Goal: Transaction & Acquisition: Purchase product/service

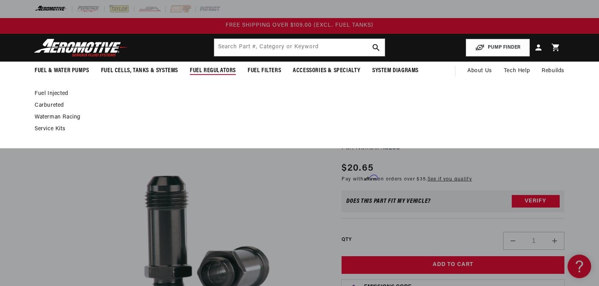
click at [57, 104] on link "Carbureted" at bounding box center [296, 105] width 522 height 7
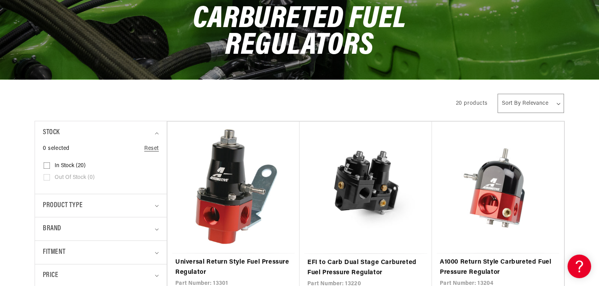
scroll to position [157, 0]
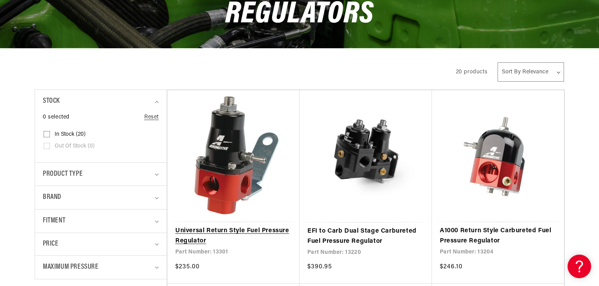
click at [257, 233] on link "Universal Return Style Fuel Pressure Regulator" at bounding box center [233, 236] width 116 height 20
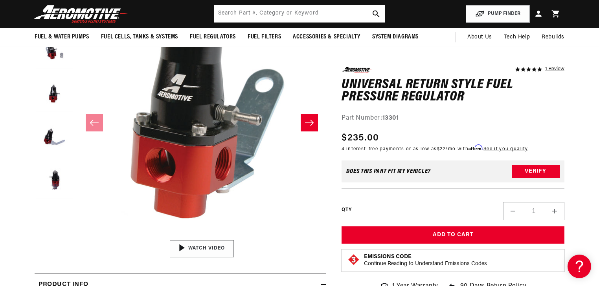
scroll to position [94, 0]
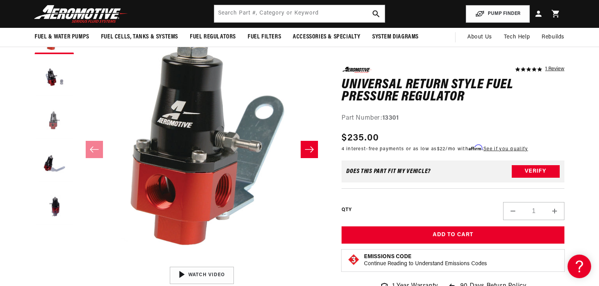
click at [51, 120] on button "Load image 3 in gallery view" at bounding box center [54, 120] width 39 height 39
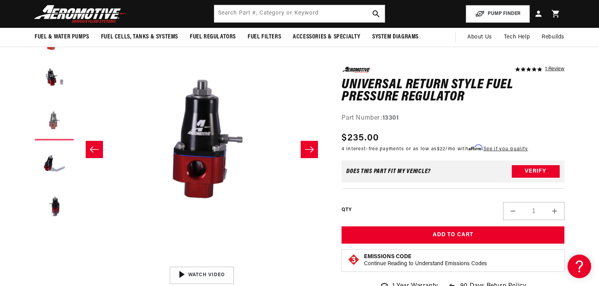
scroll to position [0, 496]
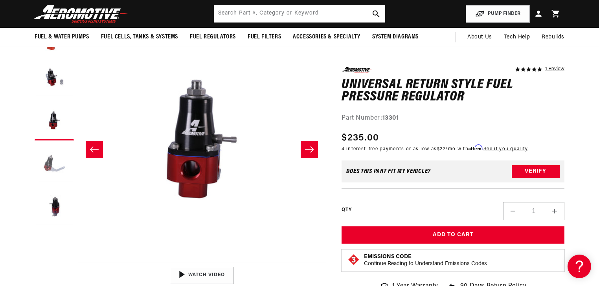
click at [51, 167] on button "Load image 4 in gallery view" at bounding box center [54, 164] width 39 height 39
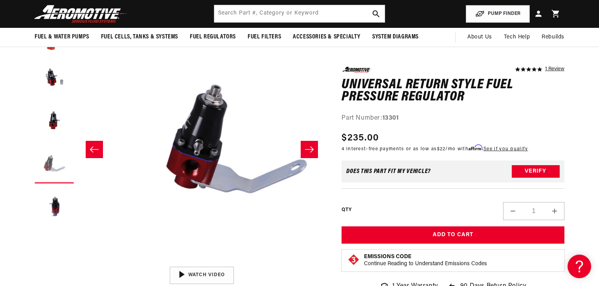
scroll to position [0, 744]
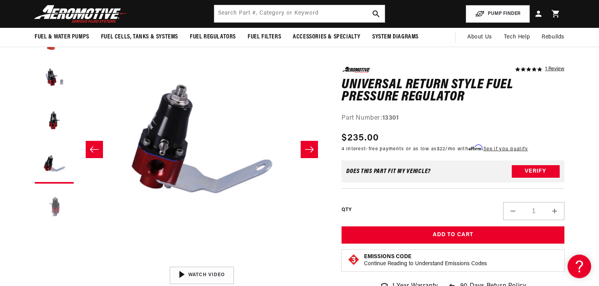
click at [54, 207] on button "Load image 5 in gallery view" at bounding box center [54, 207] width 39 height 39
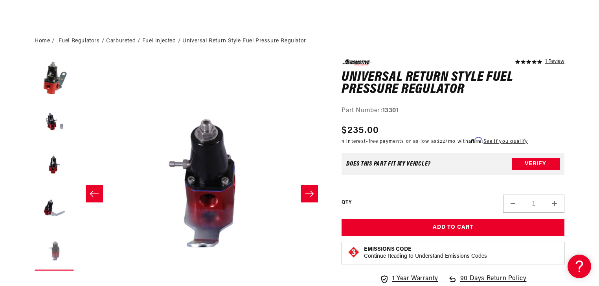
scroll to position [0, 0]
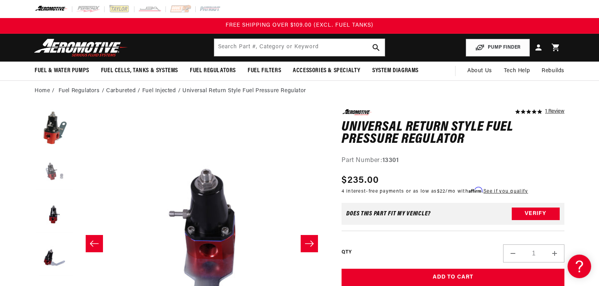
click at [46, 171] on button "Load image 2 in gallery view" at bounding box center [54, 171] width 39 height 39
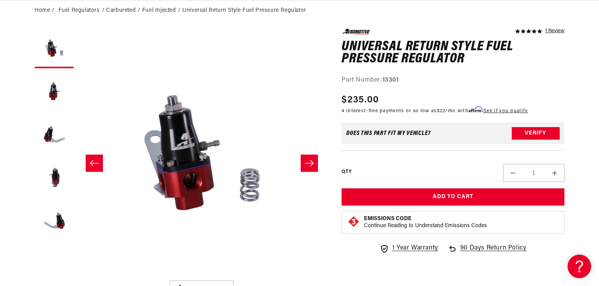
scroll to position [94, 0]
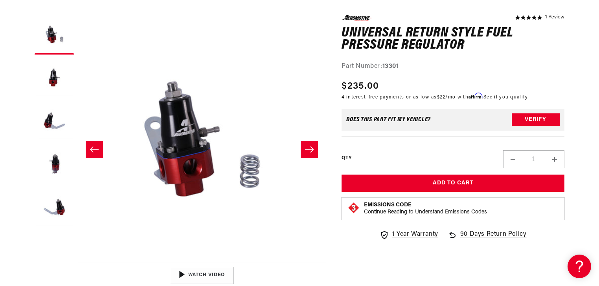
click at [92, 149] on icon "Slide left" at bounding box center [94, 149] width 9 height 6
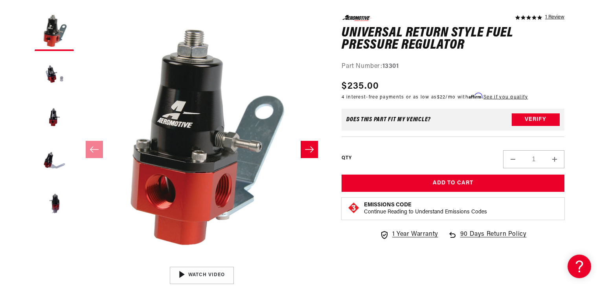
scroll to position [0, 0]
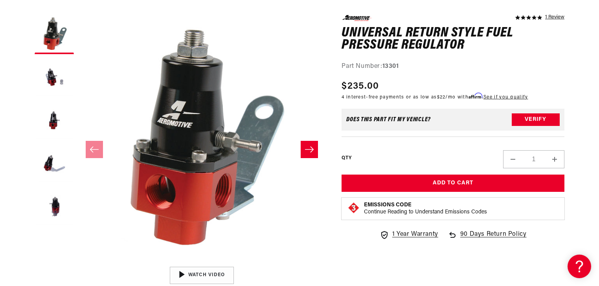
click at [309, 148] on icon "Slide right" at bounding box center [308, 150] width 9 height 8
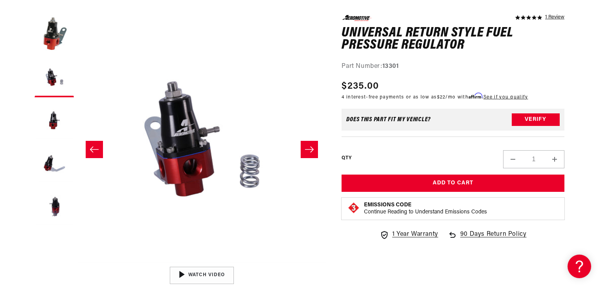
click at [309, 148] on icon "Slide right" at bounding box center [308, 150] width 9 height 8
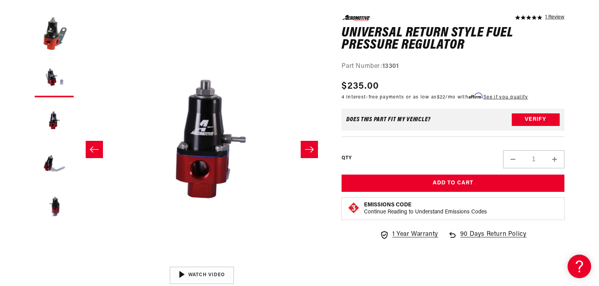
scroll to position [0, 496]
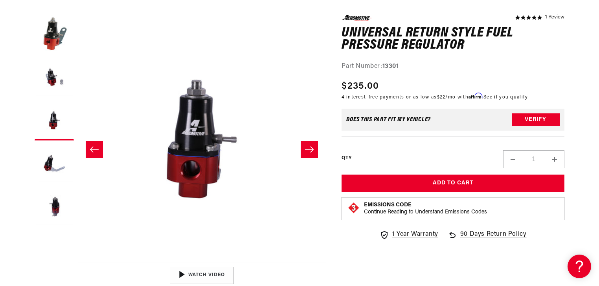
click at [309, 148] on icon "Slide right" at bounding box center [308, 150] width 9 height 8
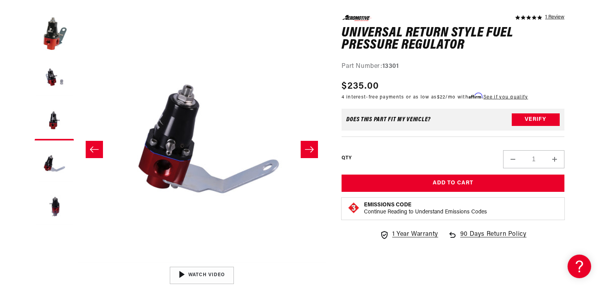
scroll to position [0, 744]
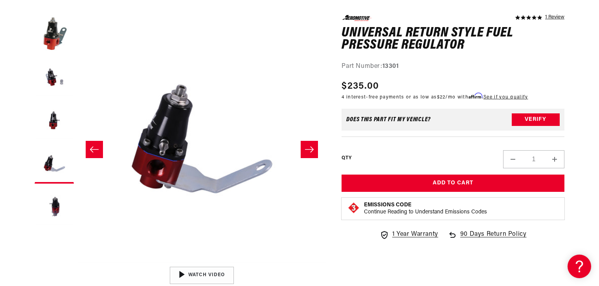
click at [309, 148] on icon "Slide right" at bounding box center [308, 150] width 9 height 8
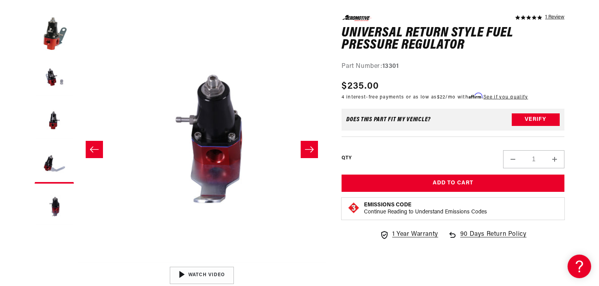
scroll to position [0, 992]
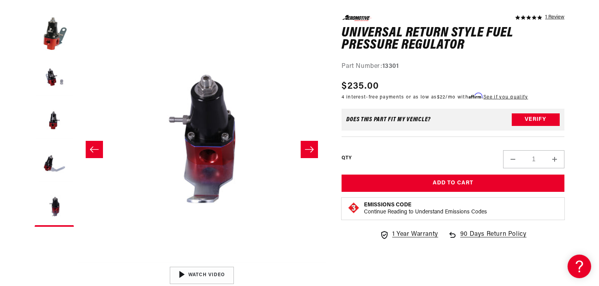
click at [309, 148] on icon "Slide right" at bounding box center [308, 150] width 9 height 8
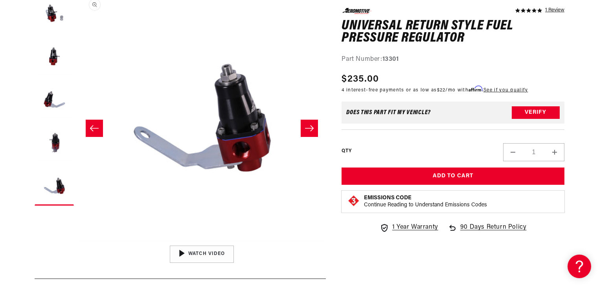
scroll to position [157, 0]
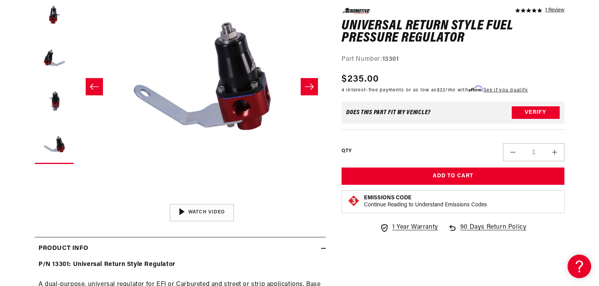
drag, startPoint x: 311, startPoint y: 84, endPoint x: 311, endPoint y: 89, distance: 4.3
click at [311, 88] on icon "Slide right" at bounding box center [308, 87] width 9 height 8
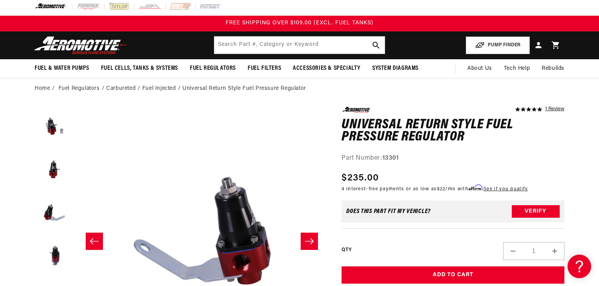
scroll to position [0, 0]
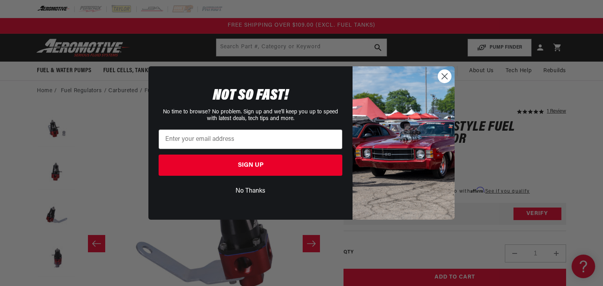
click at [250, 188] on button "No Thanks" at bounding box center [251, 191] width 184 height 15
